Goal: Navigation & Orientation: Find specific page/section

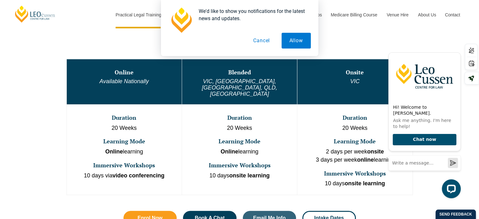
scroll to position [321, 0]
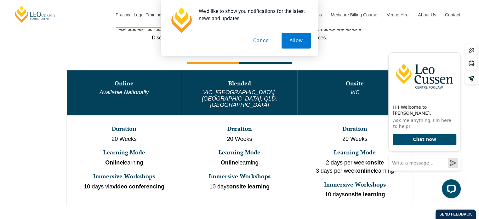
click at [265, 43] on button "Cancel" at bounding box center [261, 41] width 32 height 16
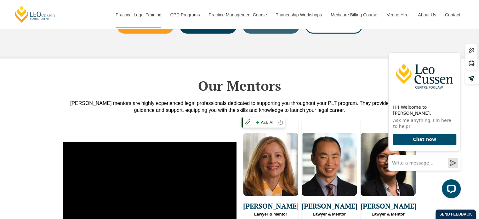
scroll to position [1580, 0]
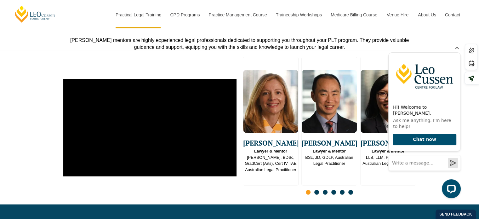
click at [456, 49] on icon "Hide greeting" at bounding box center [456, 47] width 3 height 3
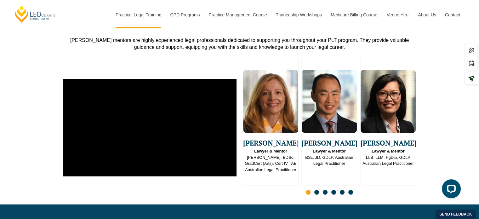
click at [315, 190] on span "Go to slide 2" at bounding box center [316, 192] width 5 height 5
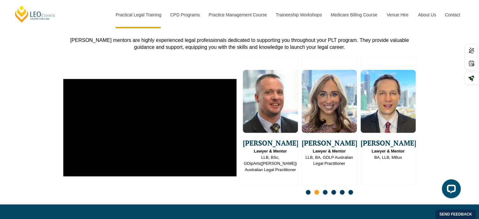
click at [323, 190] on span "Go to slide 3" at bounding box center [325, 192] width 5 height 5
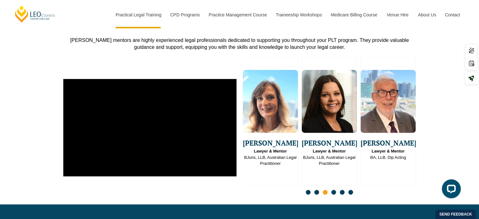
click at [333, 190] on span "Go to slide 4" at bounding box center [333, 192] width 5 height 5
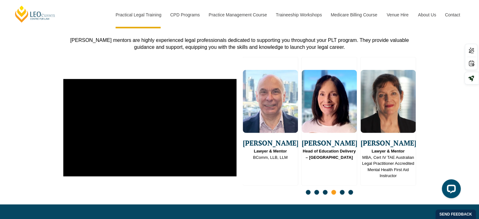
click at [341, 190] on span "Go to slide 5" at bounding box center [342, 192] width 5 height 5
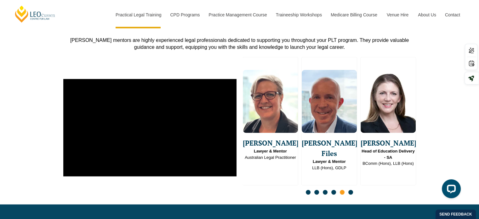
click at [334, 190] on span "Go to slide 4" at bounding box center [333, 192] width 5 height 5
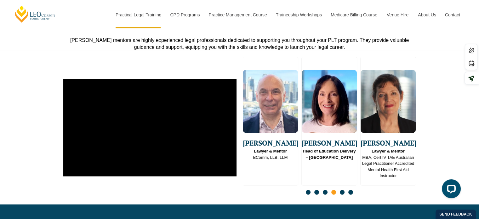
click at [340, 190] on span "Go to slide 5" at bounding box center [342, 192] width 5 height 5
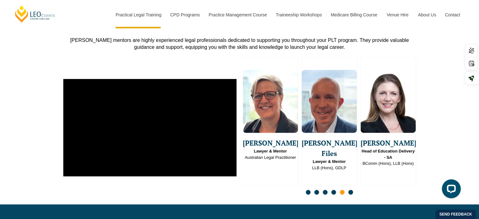
click at [349, 190] on span "Go to slide 6" at bounding box center [350, 192] width 5 height 5
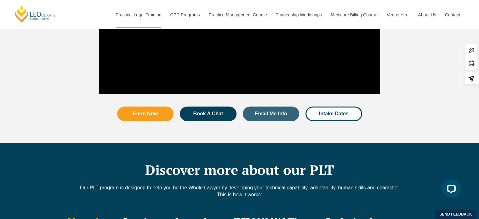
scroll to position [667, 0]
